Goal: Task Accomplishment & Management: Use online tool/utility

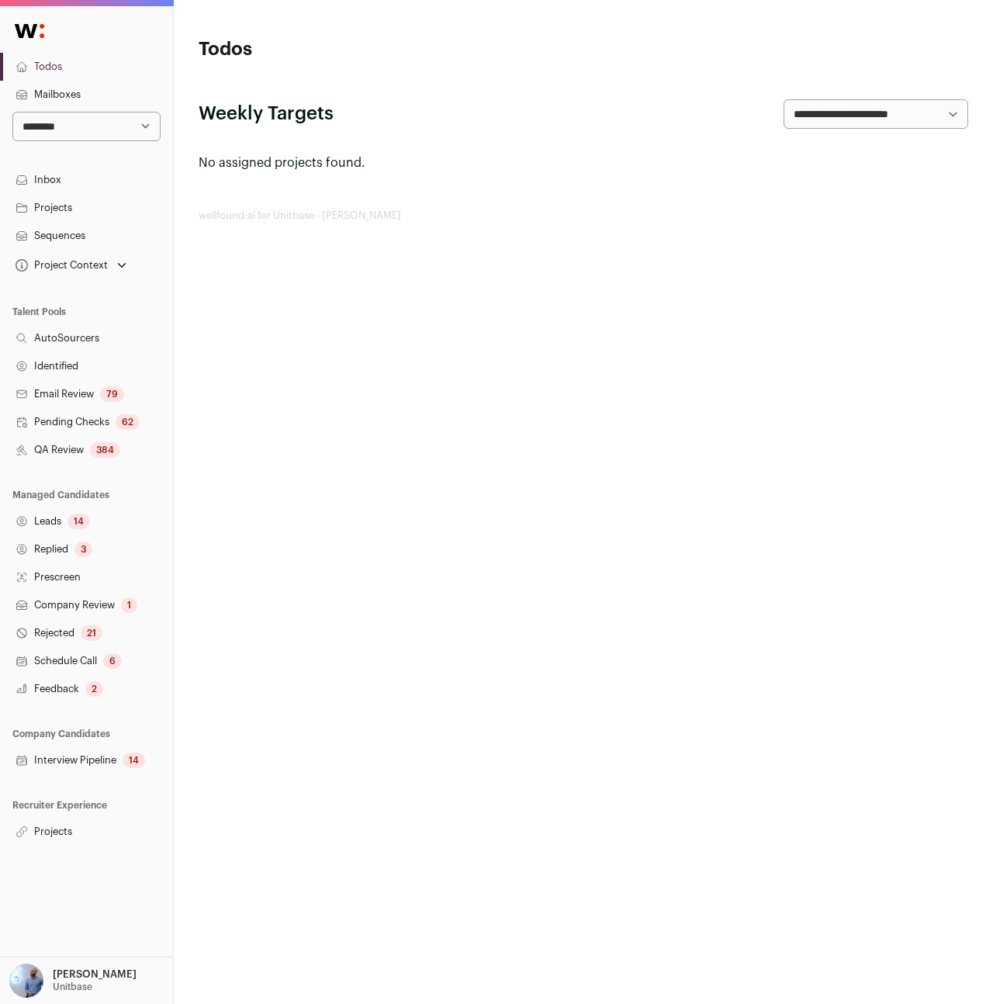
click at [64, 826] on link "Projects" at bounding box center [86, 832] width 173 height 28
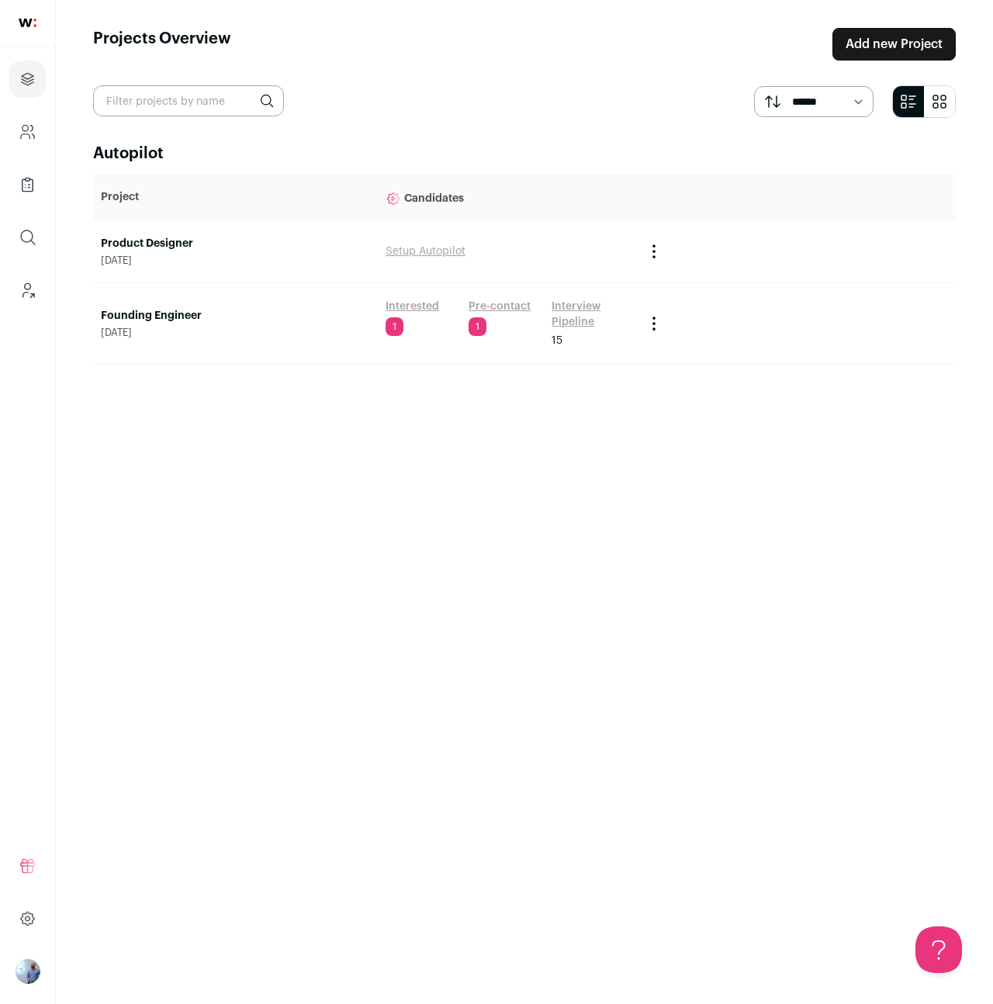
click at [172, 312] on link "Founding Engineer" at bounding box center [235, 316] width 269 height 16
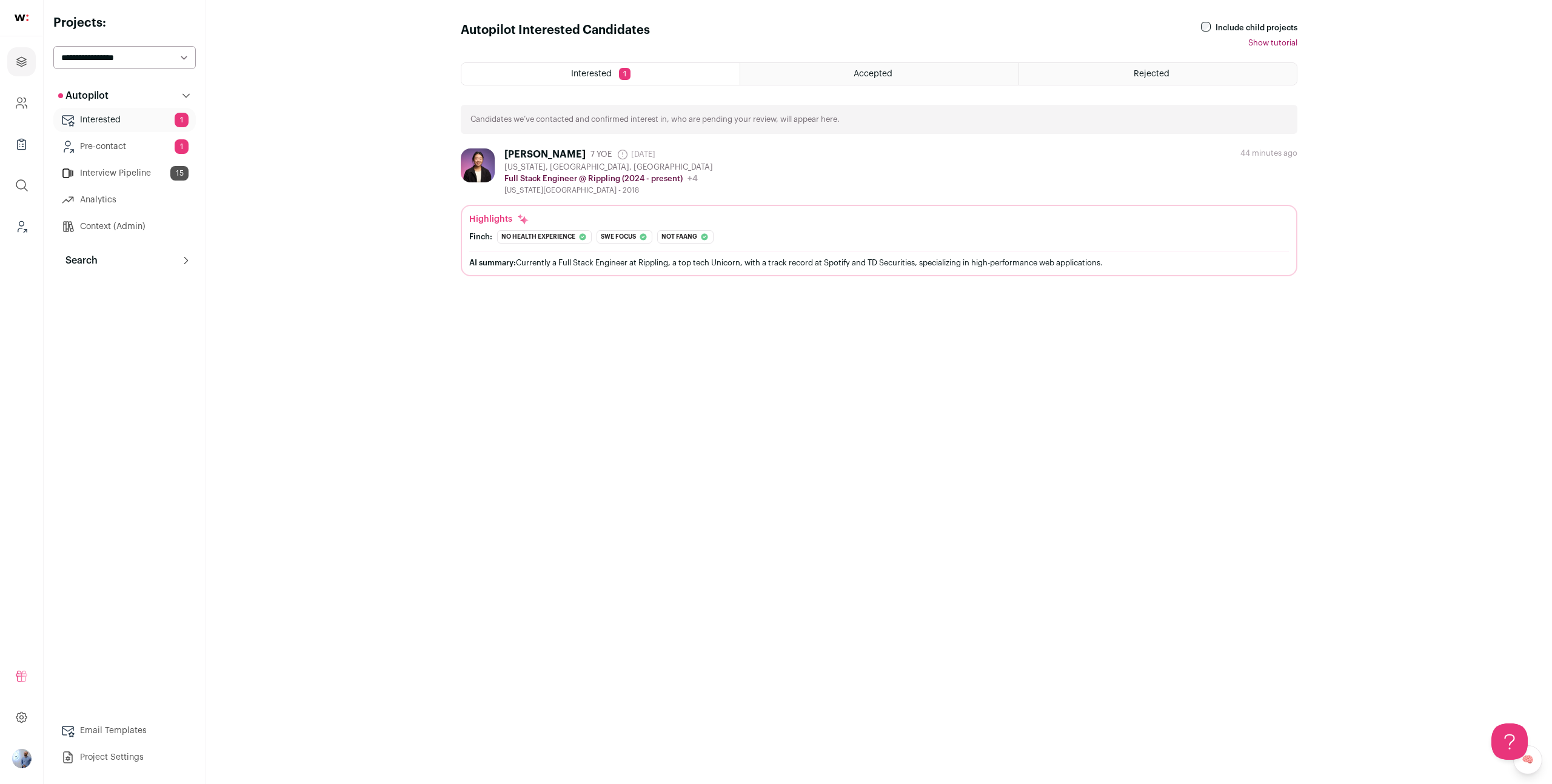
click at [83, 273] on div "Autopilot Autopilot Interested 1 Pre-contact 1 Interview Pipeline 15 Analytics …" at bounding box center [124, 426] width 142 height 686
click at [99, 267] on button "Search" at bounding box center [124, 260] width 142 height 24
click at [99, 298] on ul "Search System Reviews 79 Prospects 1 Replied 3 Schedule call 3" at bounding box center [124, 357] width 142 height 169
click at [133, 282] on link "Search" at bounding box center [124, 284] width 142 height 24
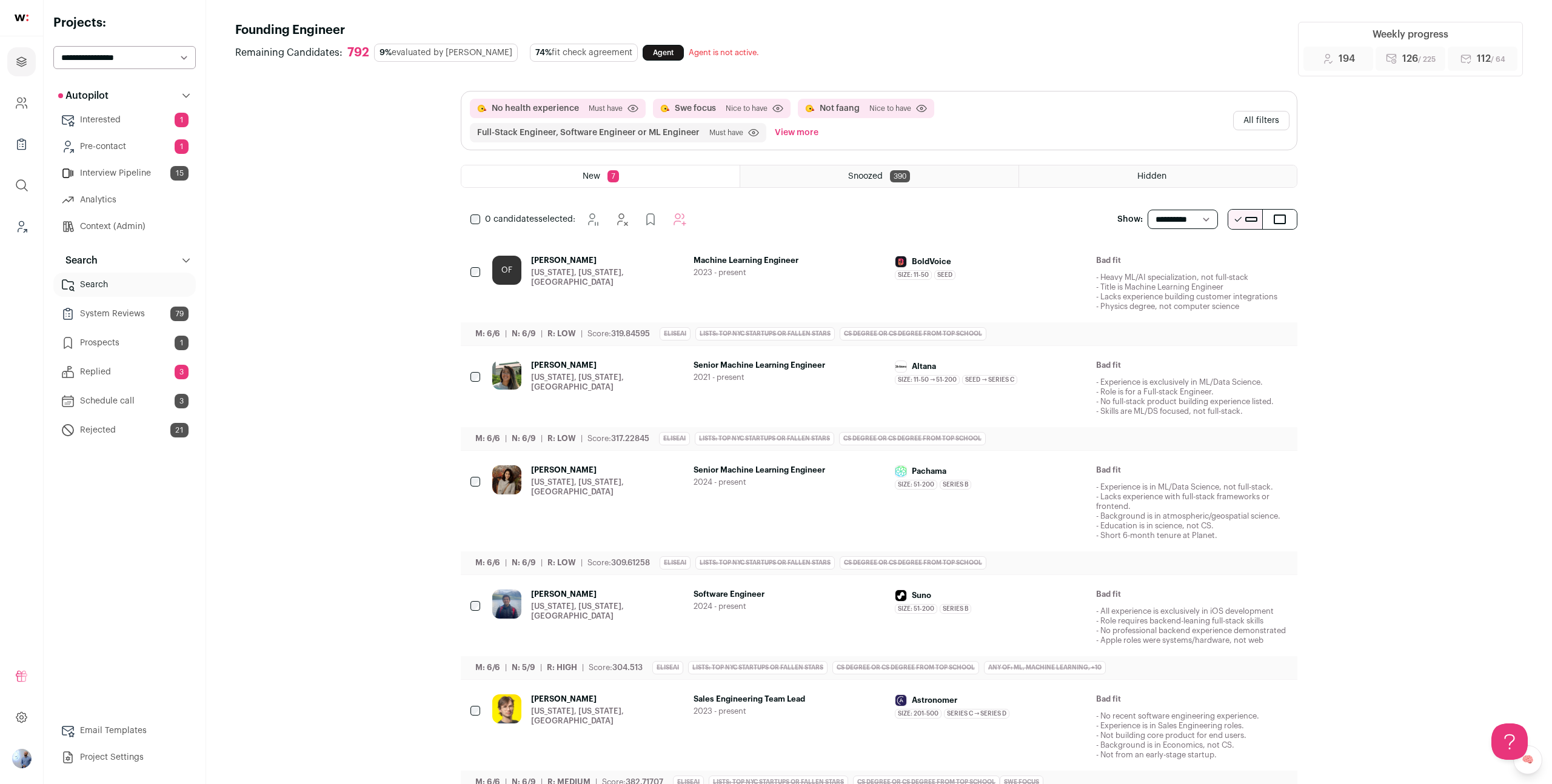
click at [776, 118] on button "All filters" at bounding box center [1261, 120] width 56 height 20
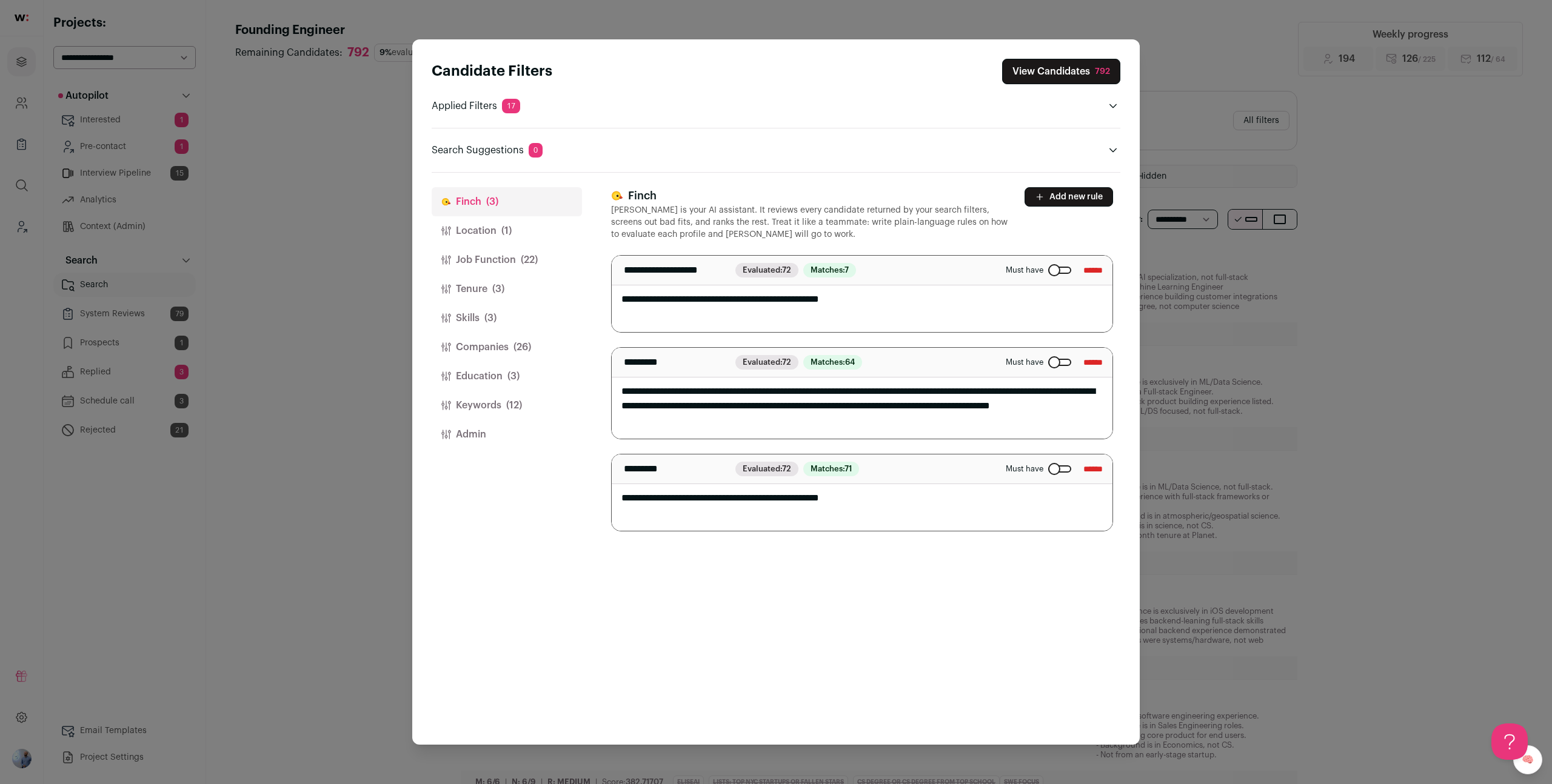
click at [466, 347] on button "Companies (26)" at bounding box center [507, 347] width 150 height 29
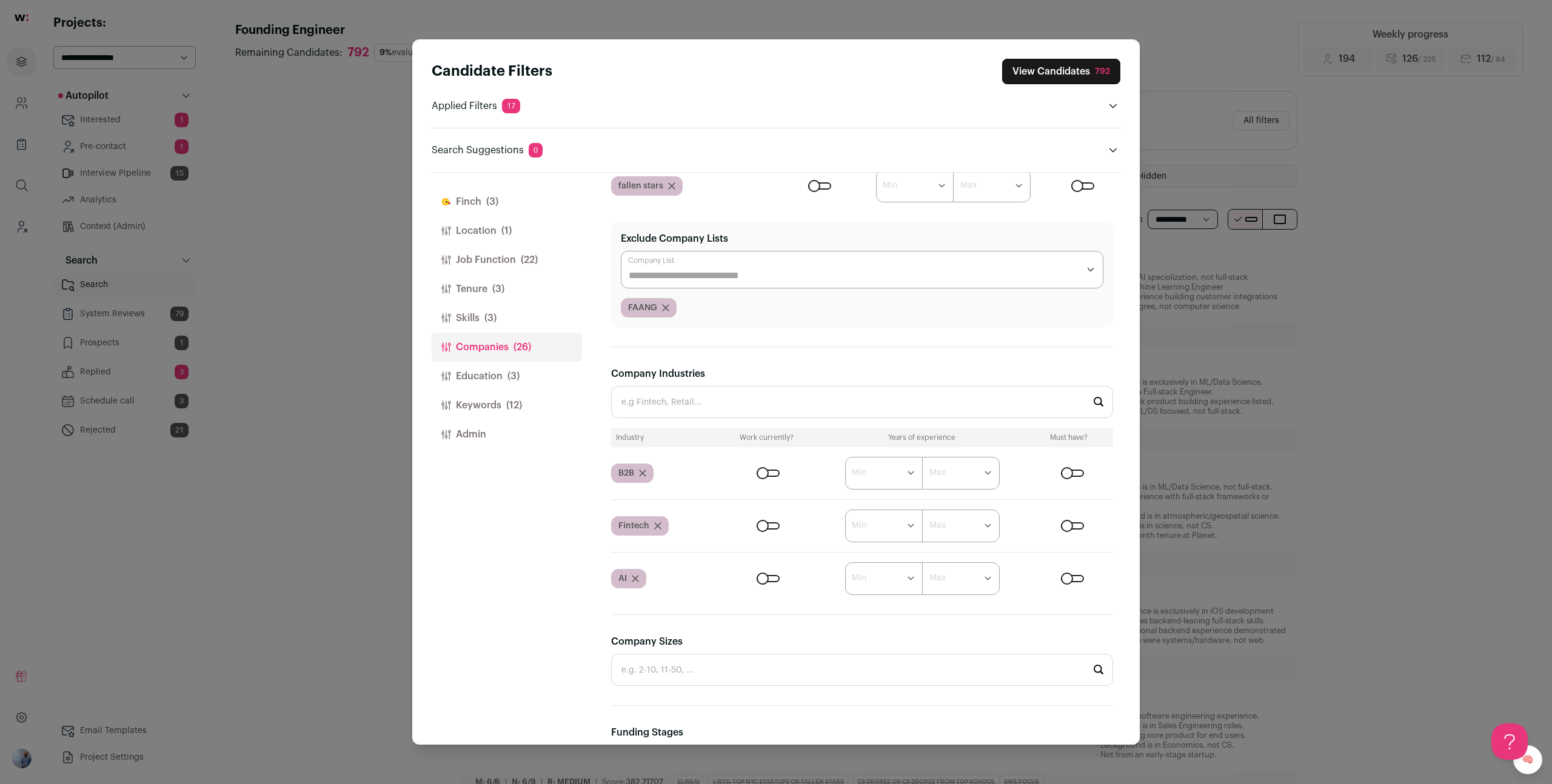
scroll to position [581, 0]
click at [668, 406] on input "Company Industries" at bounding box center [862, 400] width 502 height 32
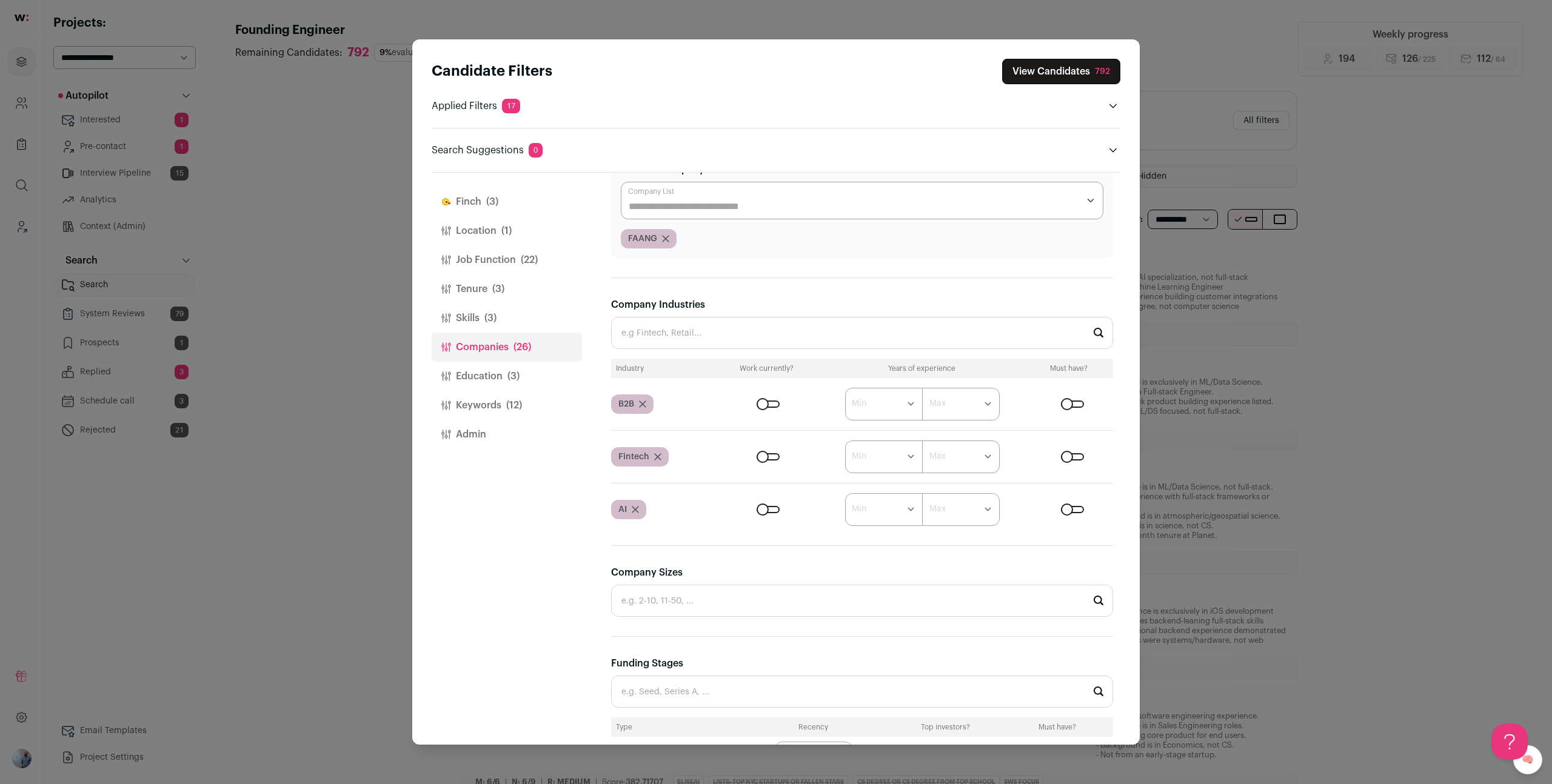
scroll to position [649, 0]
click at [667, 369] on li "SaaS" at bounding box center [862, 365] width 501 height 32
type input "SaaS"
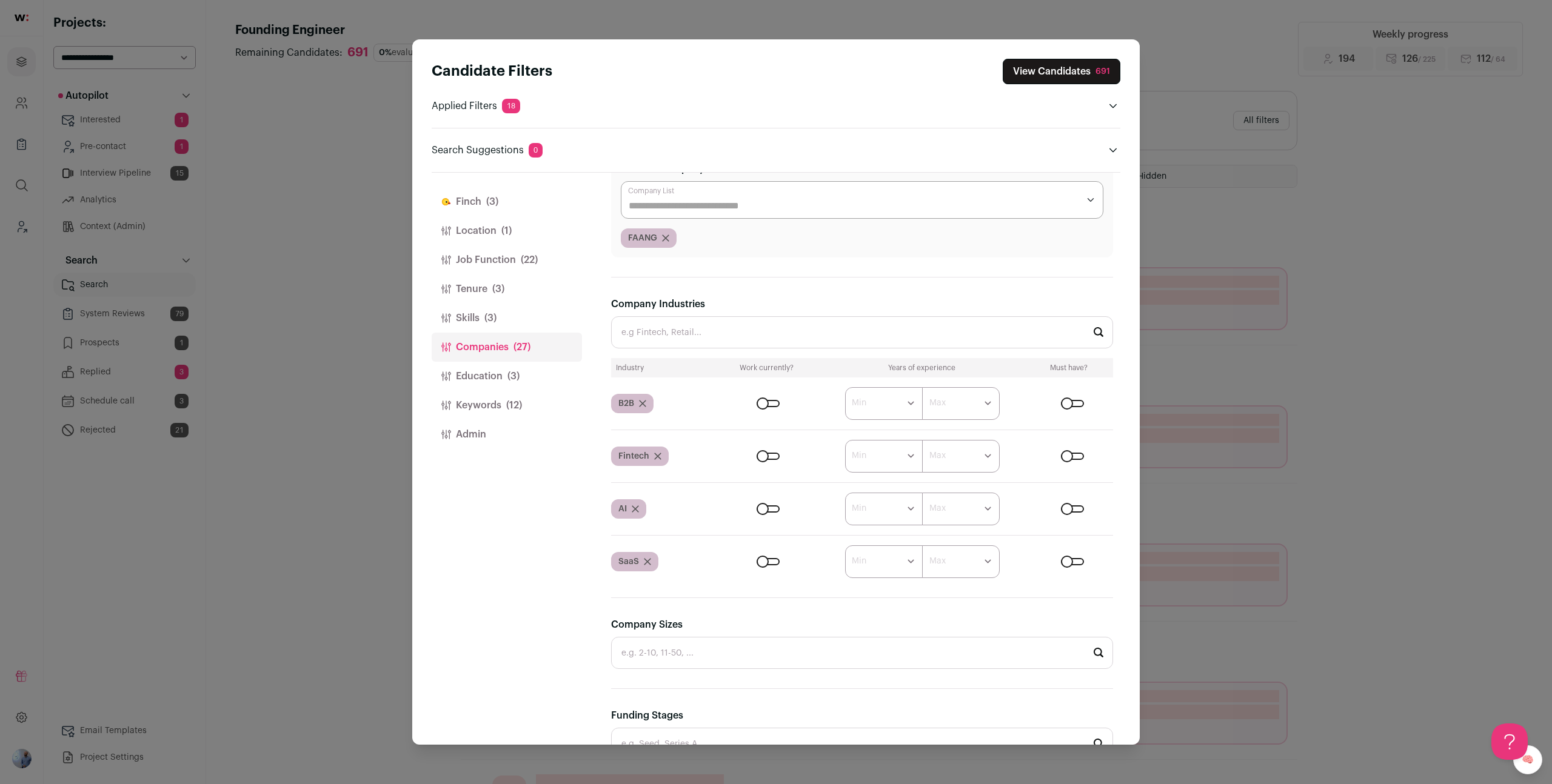
click at [761, 558] on div "Close modal via background" at bounding box center [768, 561] width 23 height 7
click at [776, 561] on select "****** ******* ******* ******* ******* ******* ******* ******* ******* ********…" at bounding box center [883, 561] width 77 height 33
click at [646, 562] on icon "Close modal via background" at bounding box center [647, 561] width 7 height 7
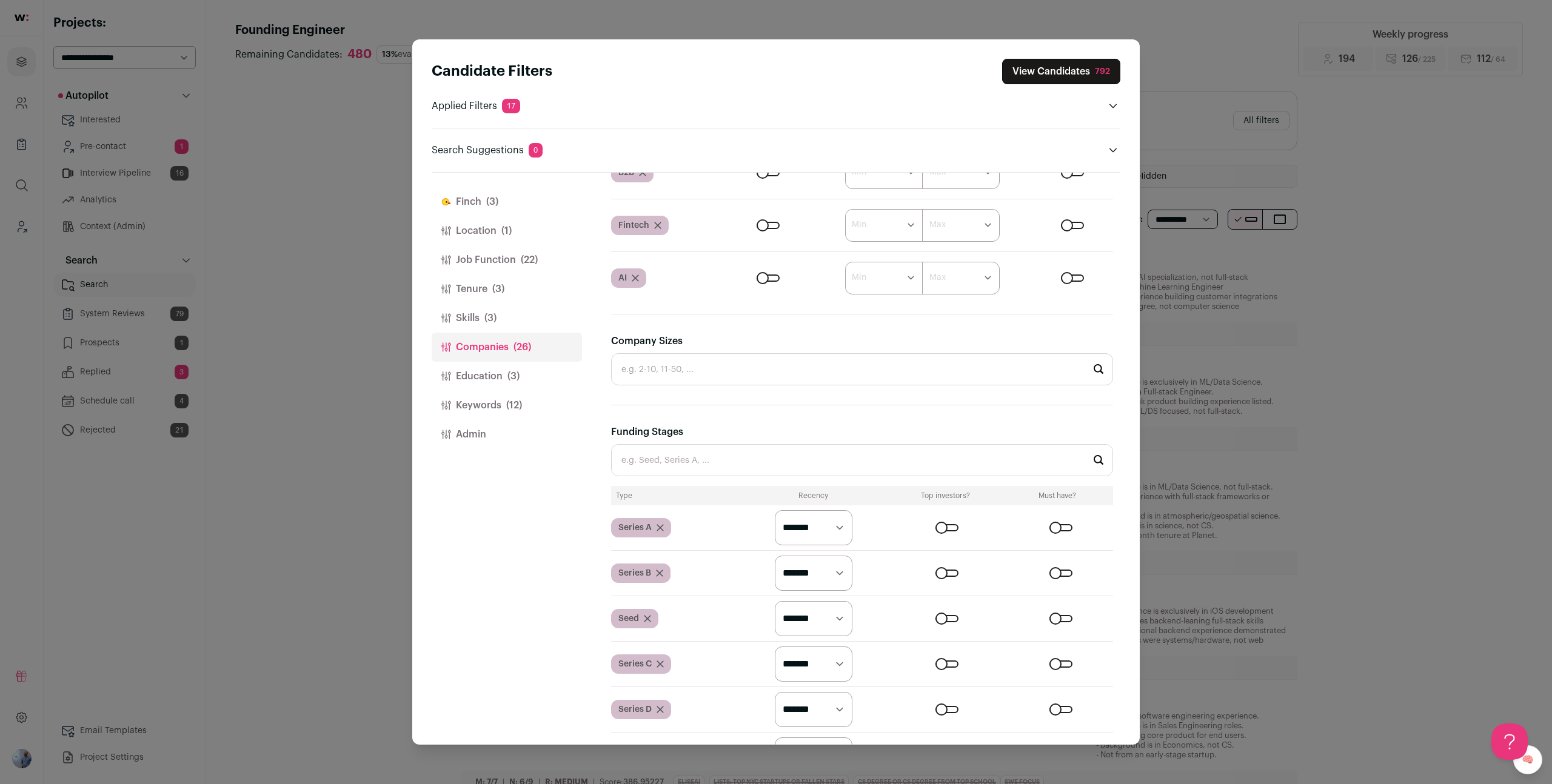
scroll to position [0, 0]
click at [740, 365] on input "Company Sizes" at bounding box center [862, 369] width 502 height 32
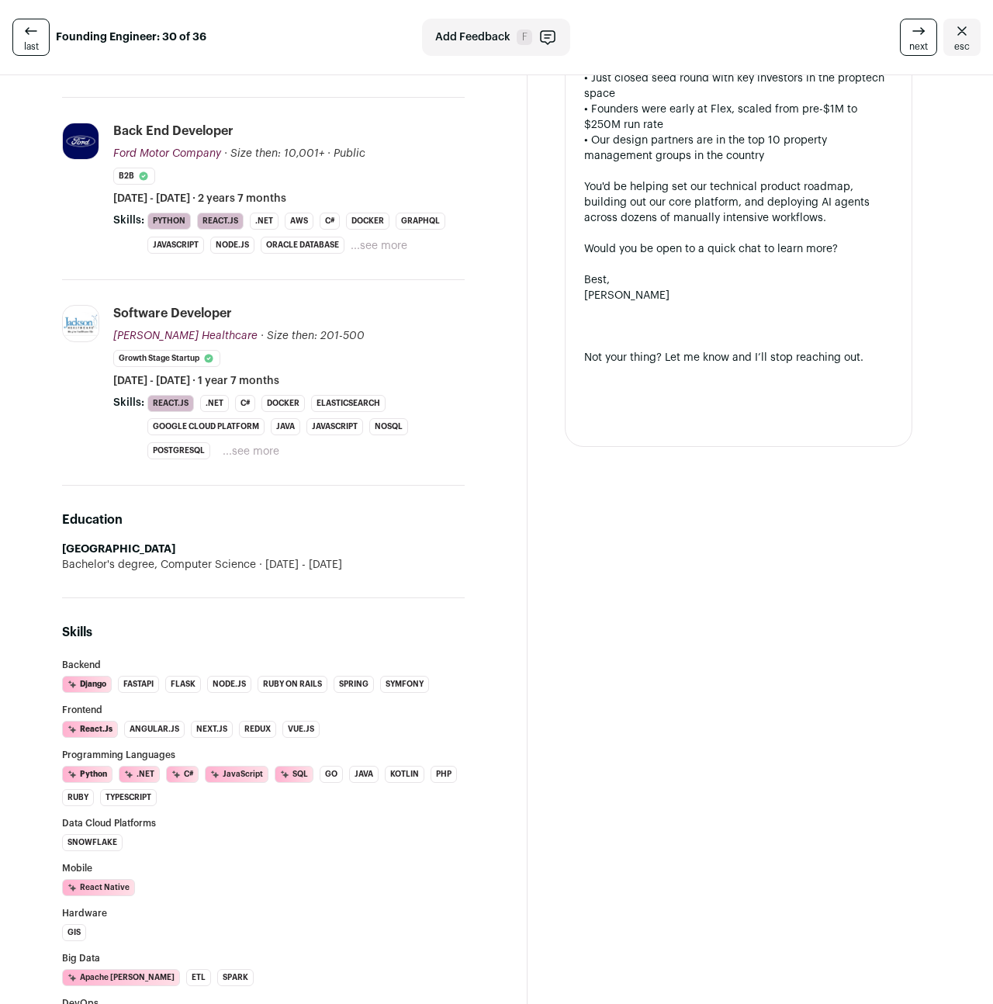
scroll to position [575, 0]
